Goal: Task Accomplishment & Management: Use online tool/utility

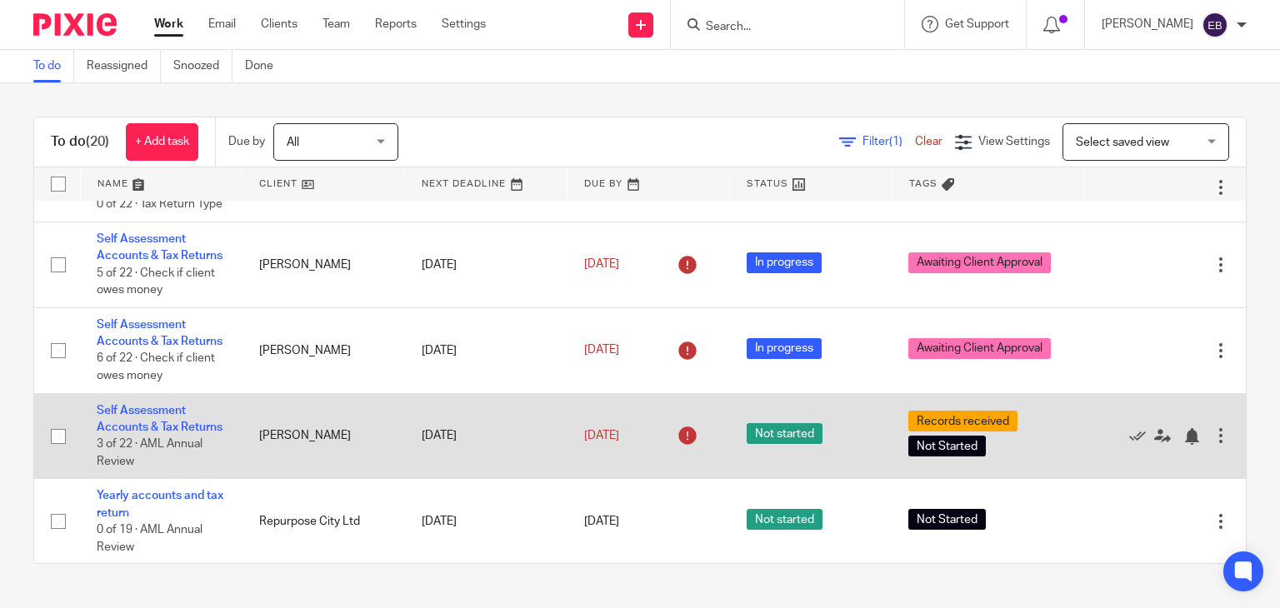
scroll to position [1514, 0]
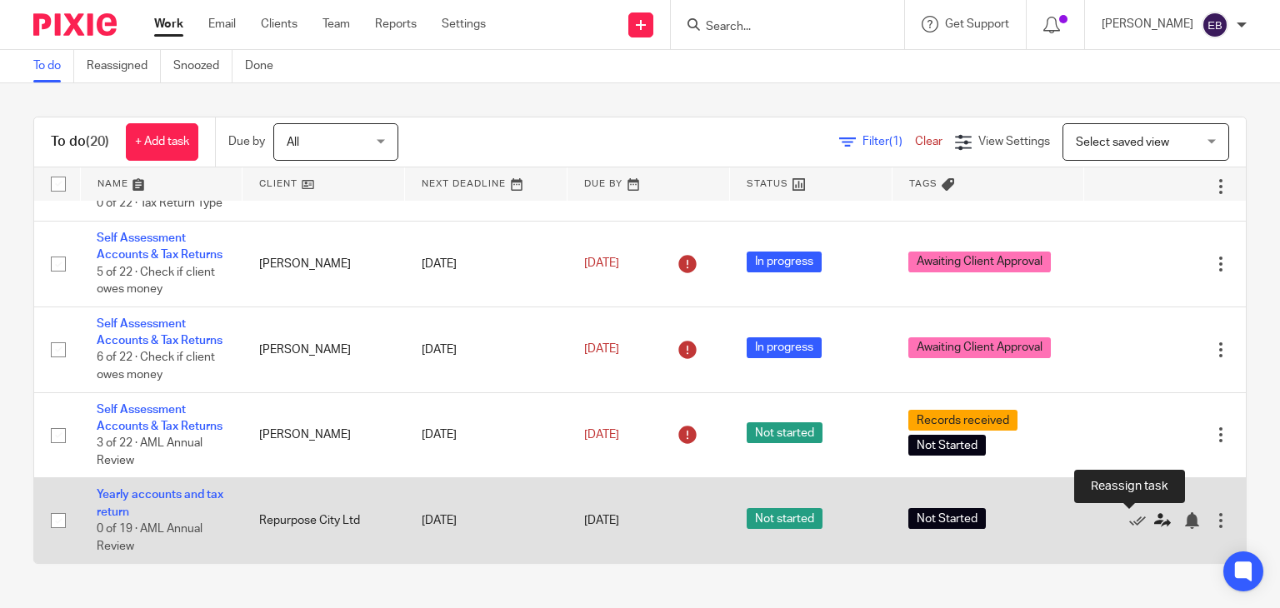
click at [1154, 513] on icon at bounding box center [1162, 521] width 17 height 17
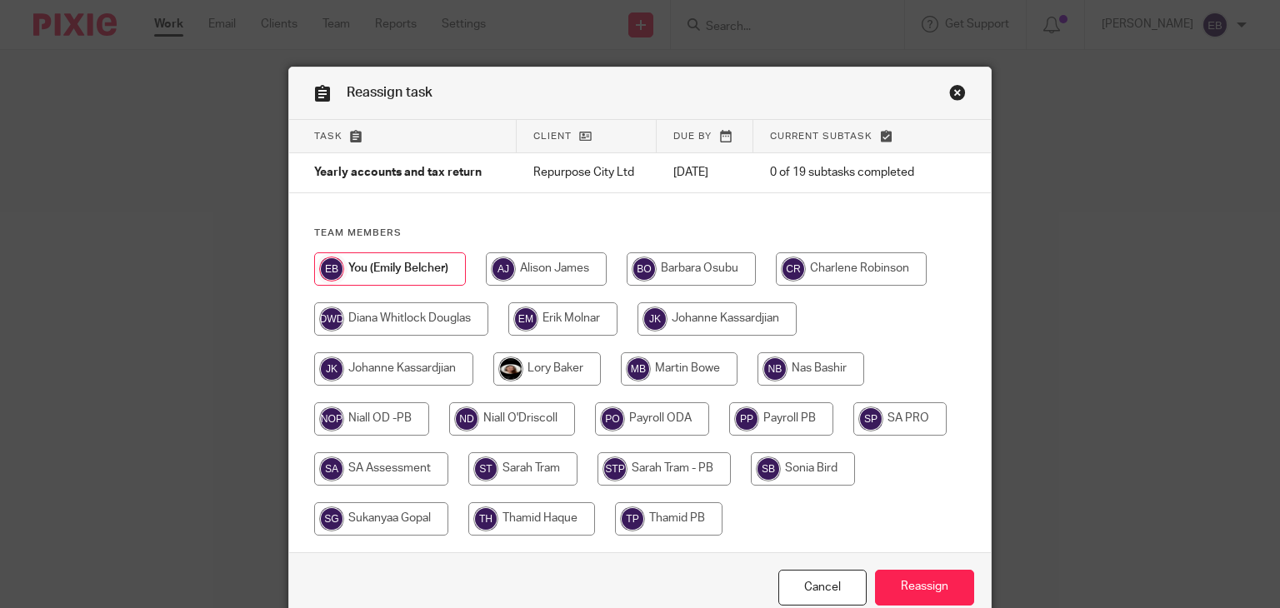
click at [526, 424] on input "radio" at bounding box center [512, 419] width 126 height 33
radio input "true"
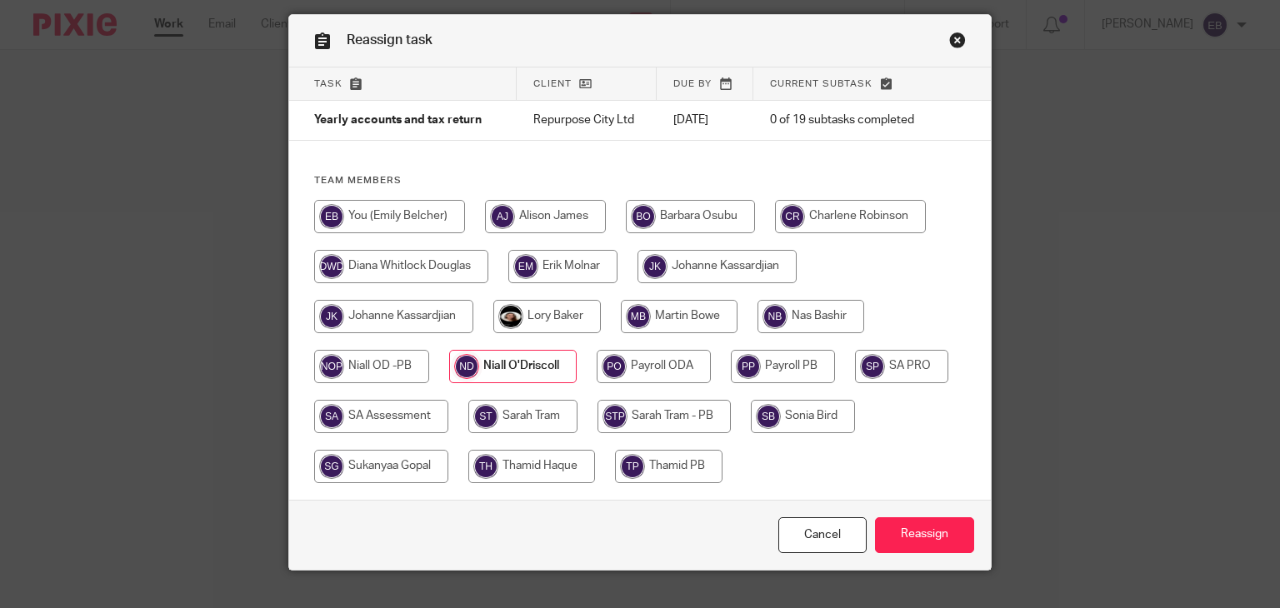
scroll to position [81, 0]
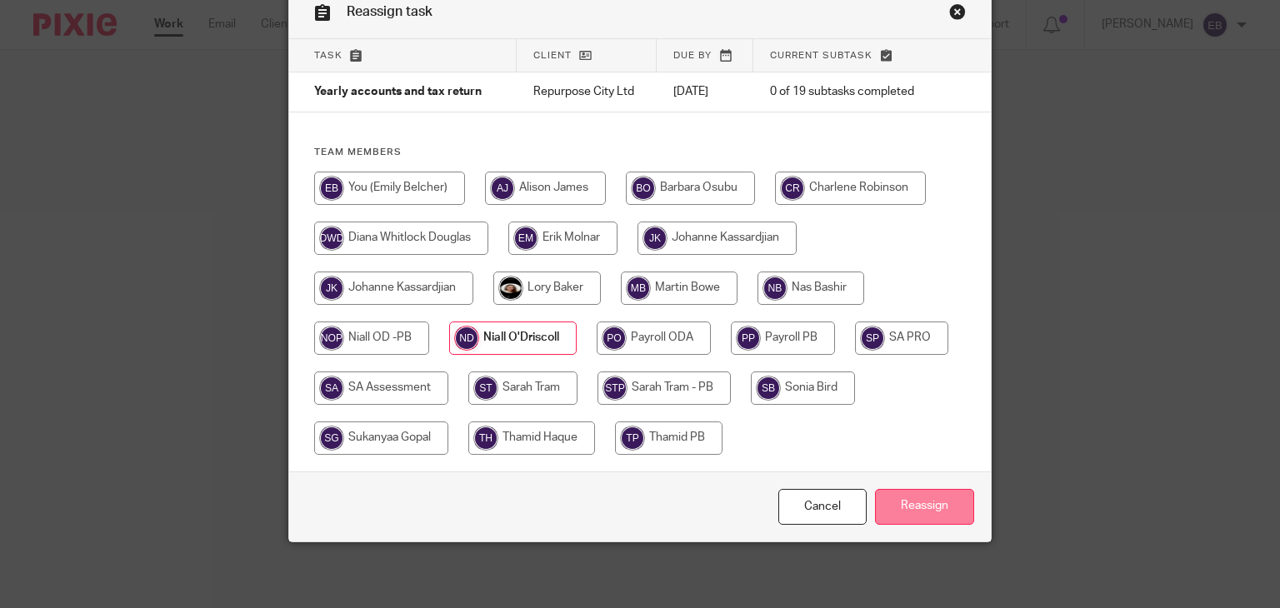
click at [920, 516] on input "Reassign" at bounding box center [924, 507] width 99 height 36
